Goal: Task Accomplishment & Management: Manage account settings

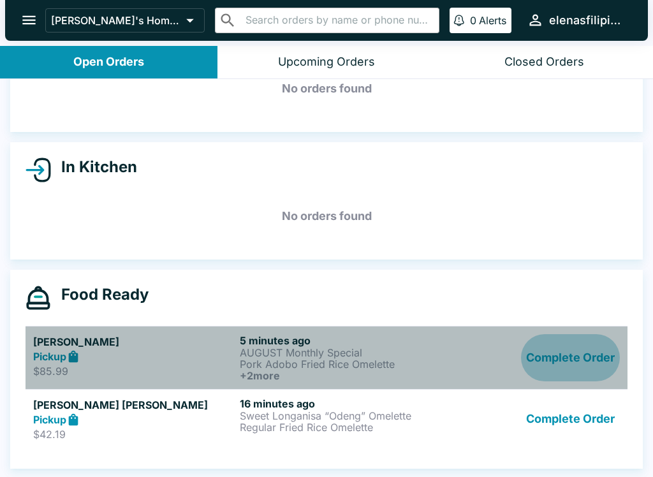
click at [532, 358] on button "Complete Order" at bounding box center [570, 357] width 99 height 47
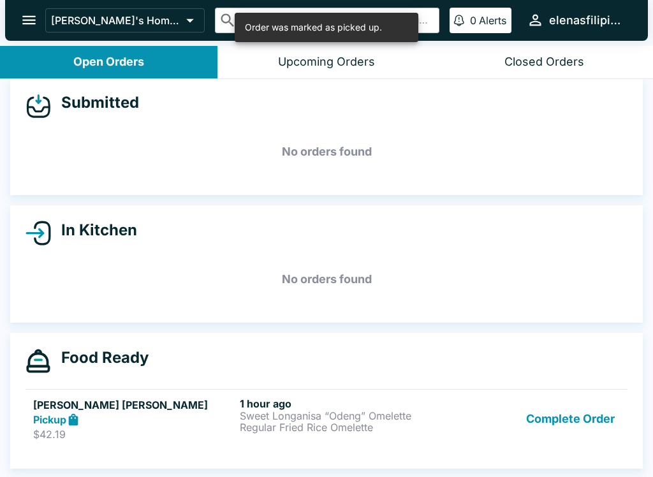
scroll to position [11, 0]
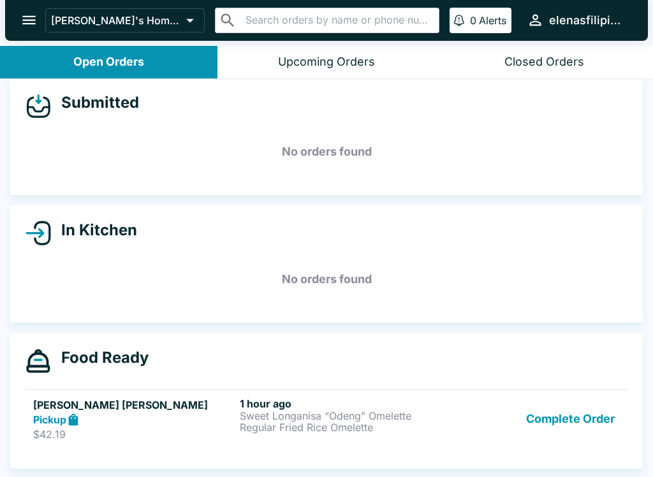
click at [554, 418] on button "Complete Order" at bounding box center [570, 419] width 99 height 44
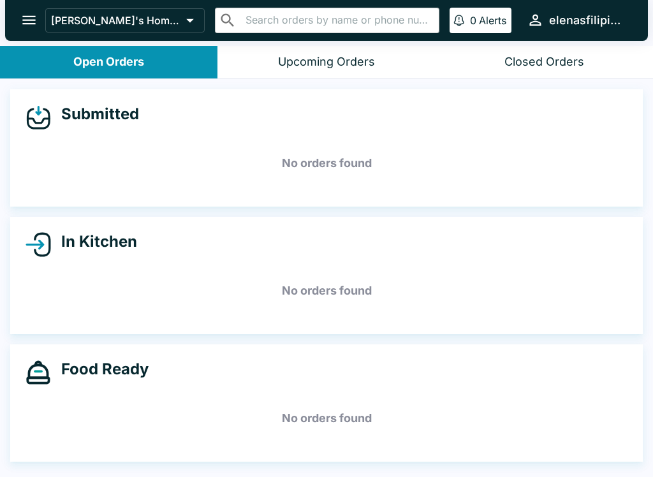
scroll to position [0, 0]
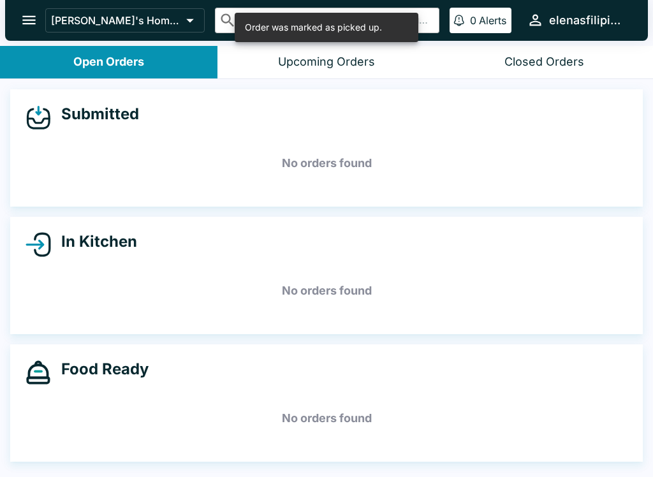
click at [26, 18] on icon "open drawer" at bounding box center [28, 19] width 17 height 17
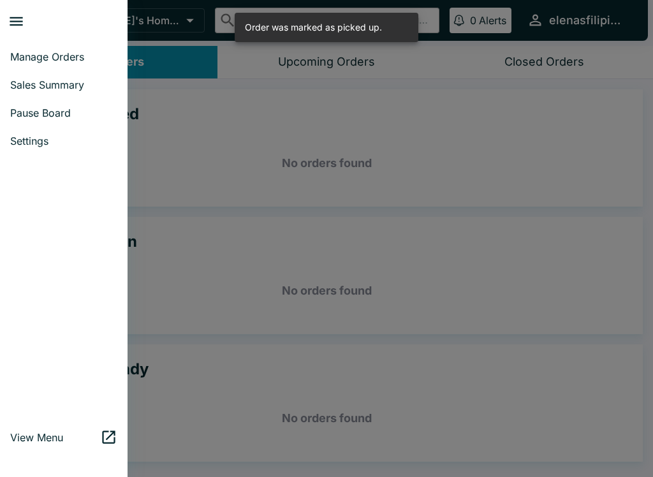
click at [28, 91] on span "Sales Summary" at bounding box center [63, 84] width 107 height 13
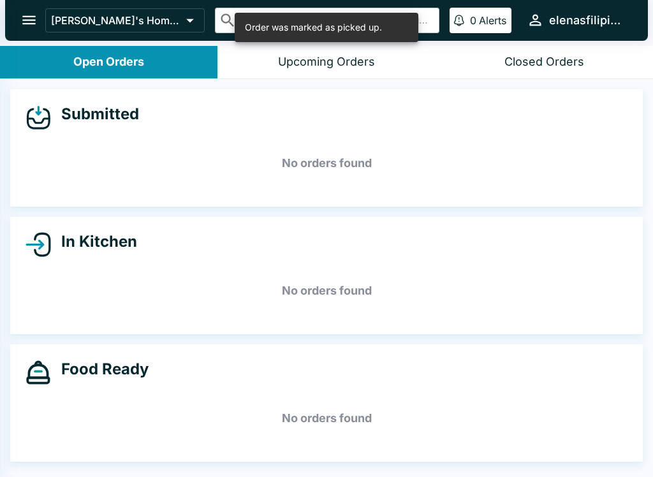
select select "03:00"
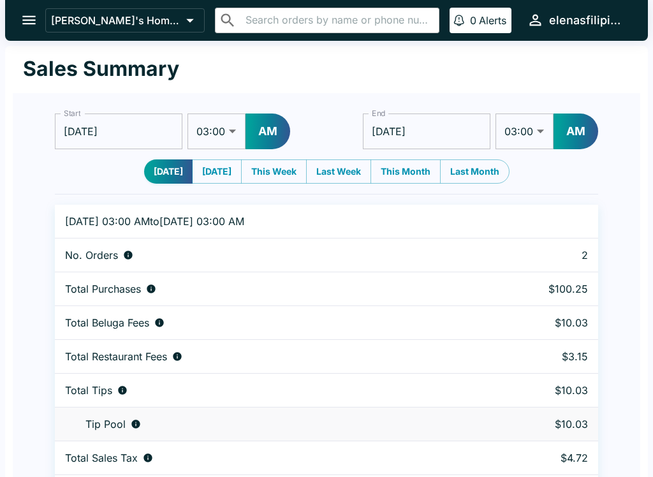
click at [33, 25] on icon "open drawer" at bounding box center [28, 19] width 17 height 17
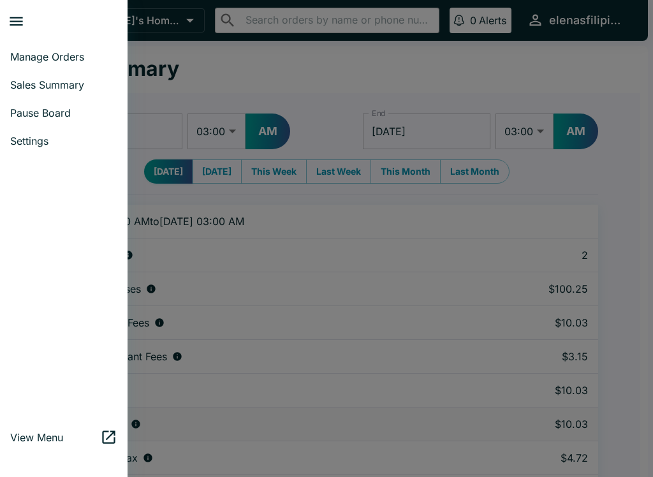
click at [73, 57] on span "Manage Orders" at bounding box center [63, 56] width 107 height 13
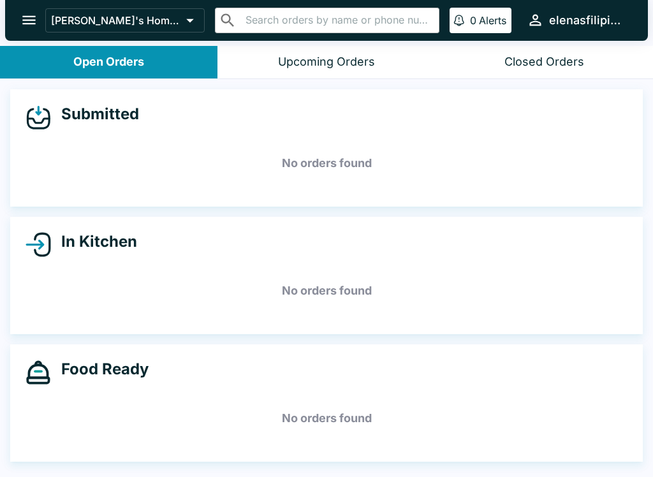
click at [533, 61] on div "Closed Orders" at bounding box center [544, 62] width 80 height 15
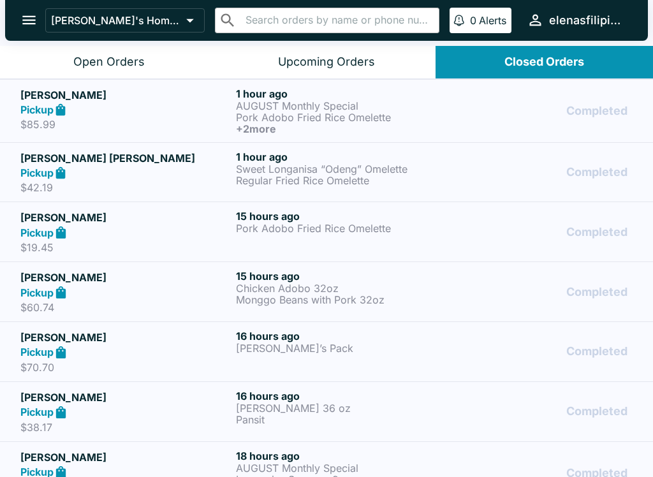
click at [435, 116] on p "Pork Adobo Fried Rice Omelette" at bounding box center [341, 117] width 210 height 11
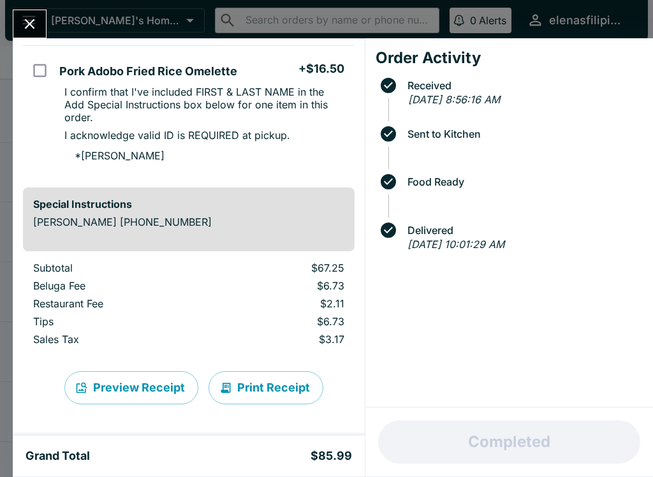
scroll to position [499, 0]
click at [31, 21] on icon "Close" at bounding box center [29, 23] width 17 height 17
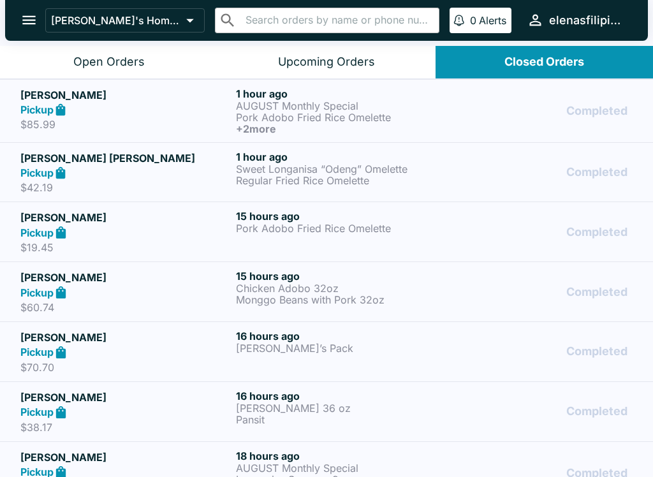
click at [268, 164] on p "Sweet Longanisa “Odeng” Omelette" at bounding box center [341, 168] width 210 height 11
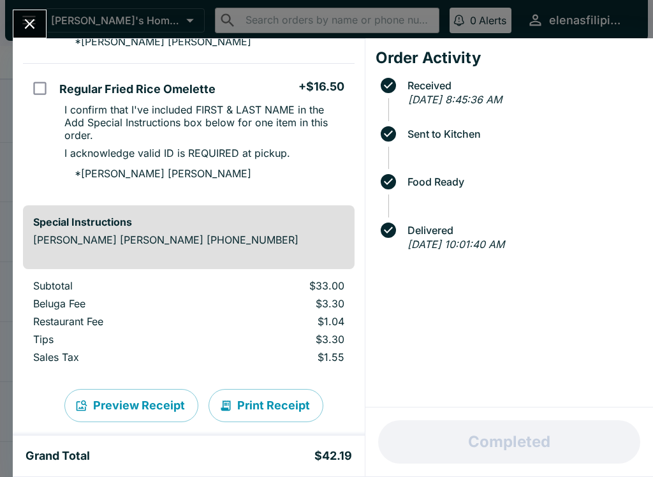
scroll to position [235, 0]
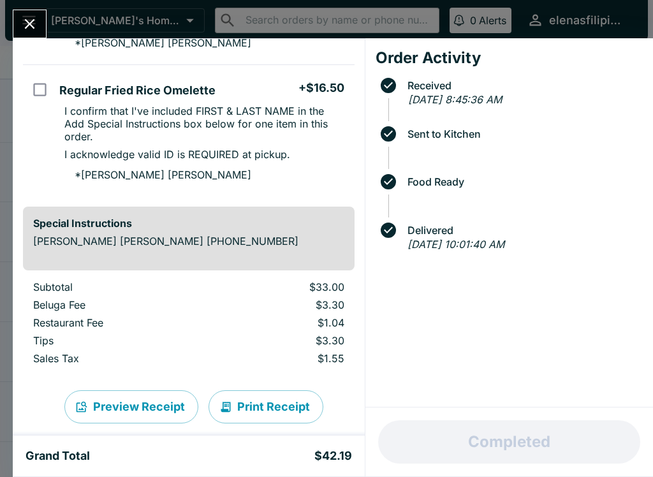
click at [31, 20] on icon "Close" at bounding box center [29, 23] width 17 height 17
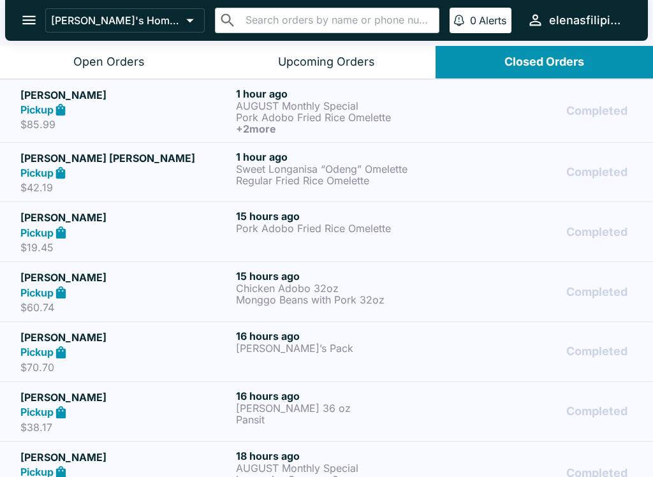
click at [495, 58] on button "Closed Orders" at bounding box center [544, 62] width 217 height 33
click at [108, 58] on div "Open Orders" at bounding box center [108, 62] width 71 height 15
